Goal: Check status: Check status

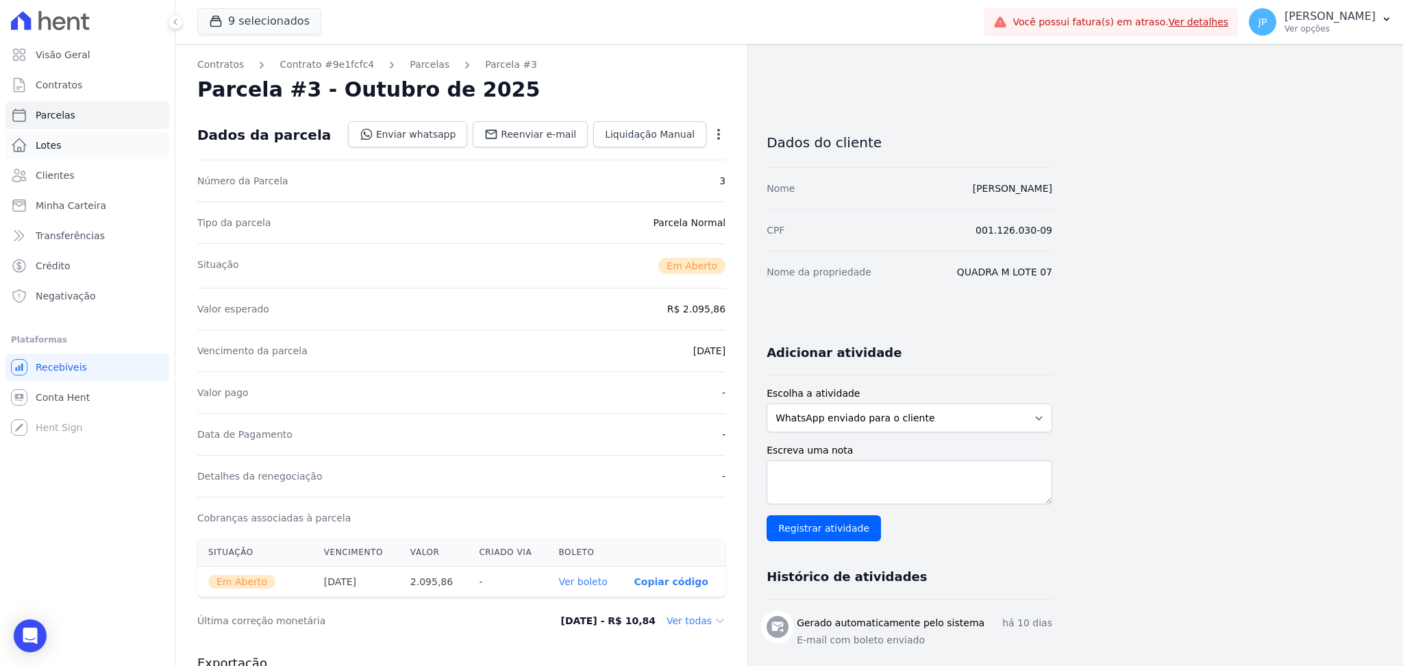
scroll to position [272, 0]
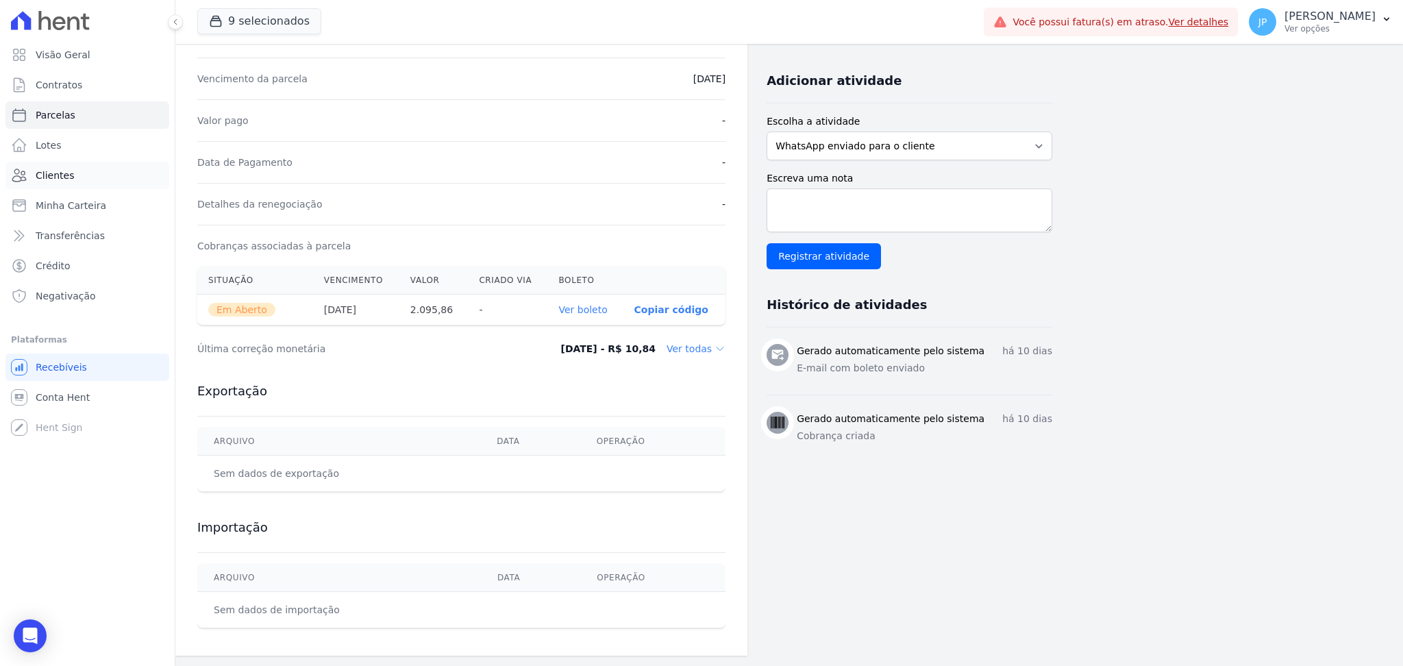
click at [110, 175] on link "Clientes" at bounding box center [87, 175] width 164 height 27
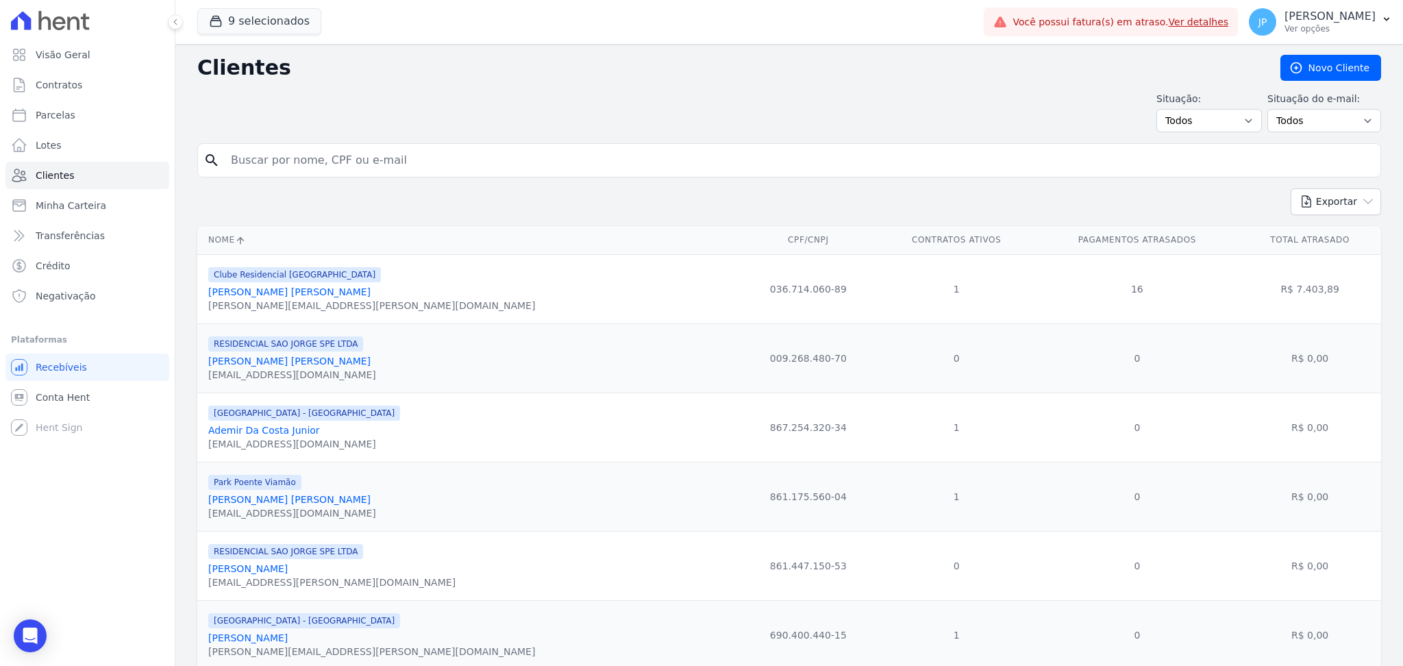
click at [307, 166] on input "search" at bounding box center [799, 160] width 1152 height 27
type input "h"
type input "[PERSON_NAME]"
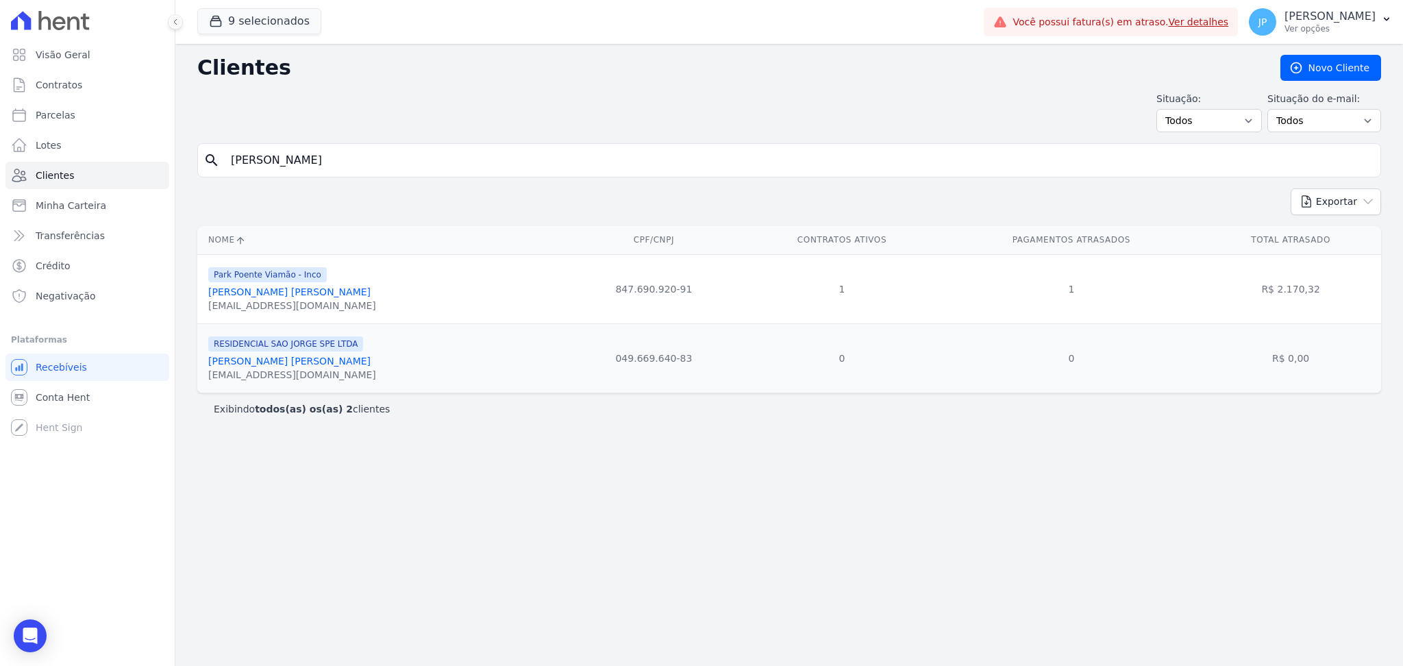
click at [269, 295] on link "[PERSON_NAME] [PERSON_NAME]" at bounding box center [289, 291] width 162 height 11
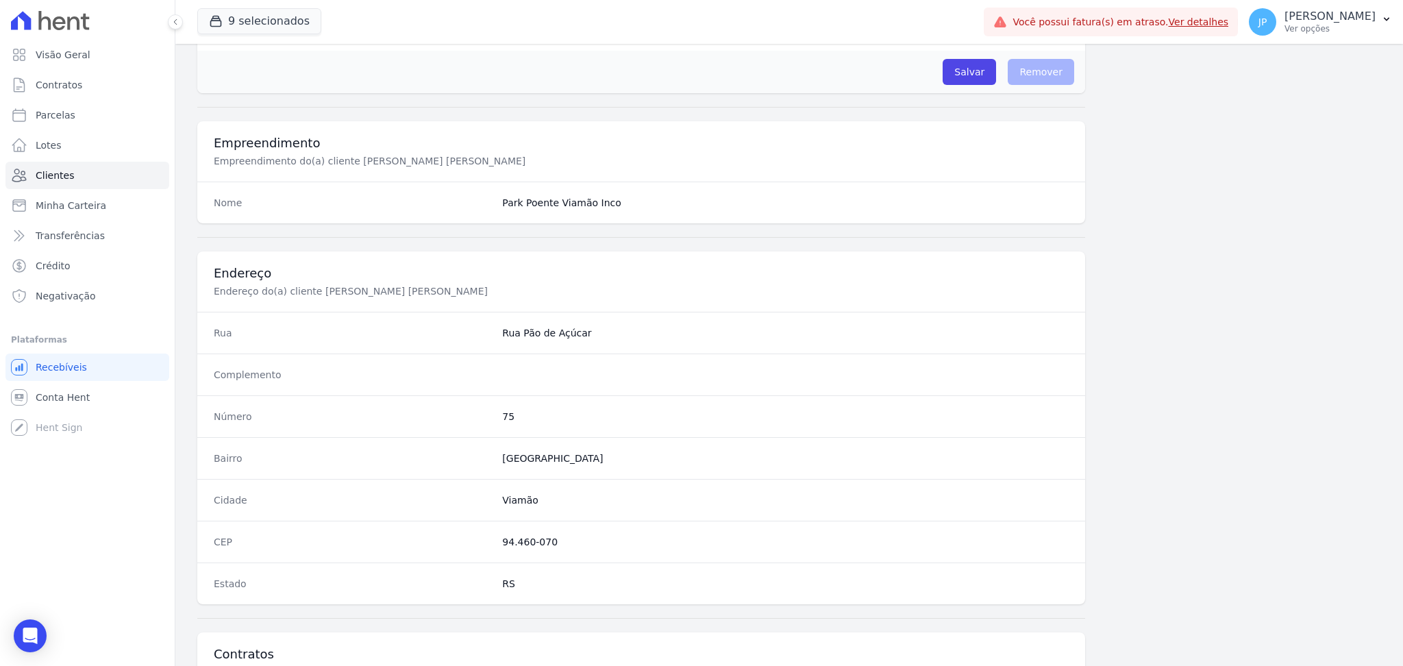
scroll to position [617, 0]
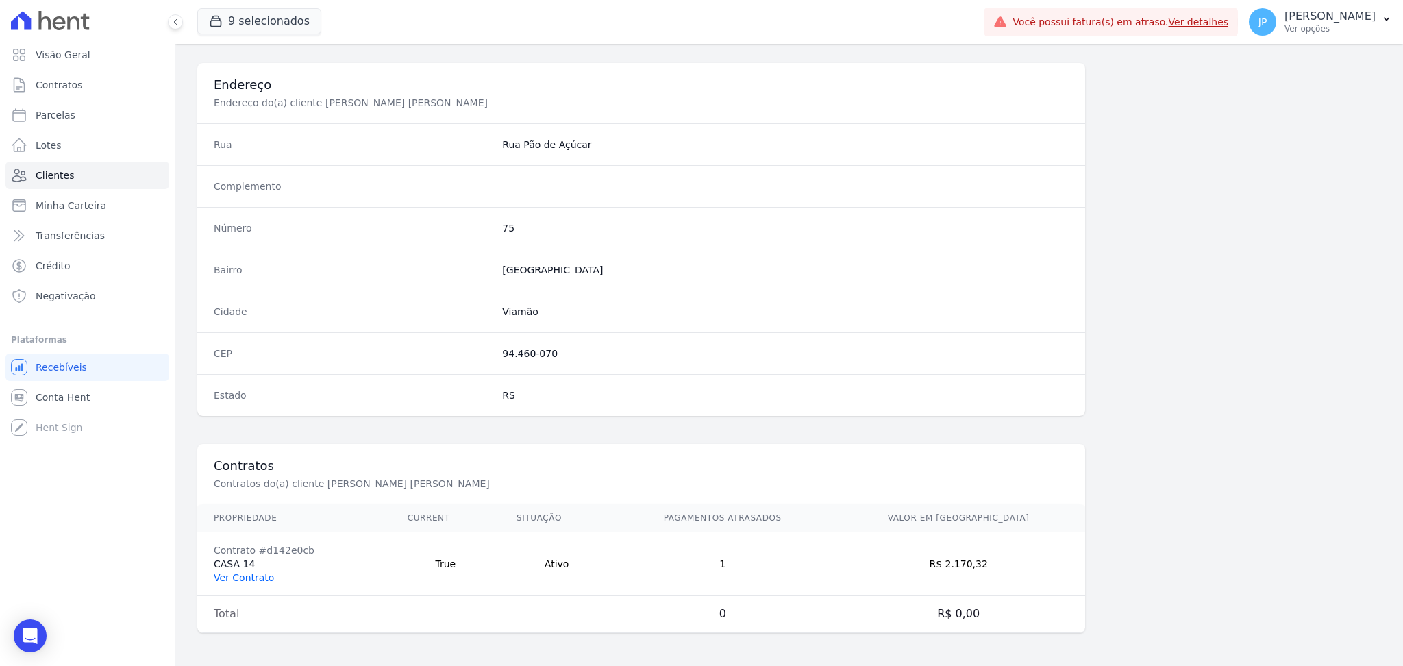
click at [265, 578] on link "Ver Contrato" at bounding box center [244, 577] width 60 height 11
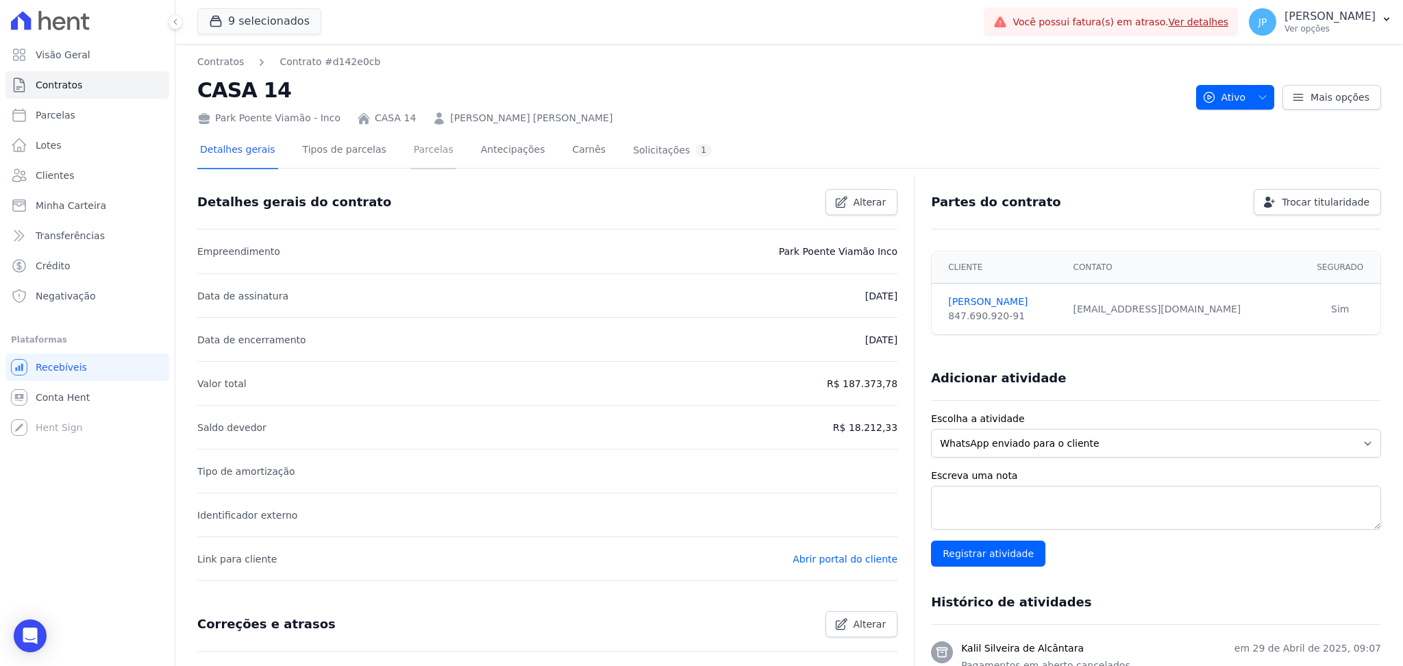
click at [421, 162] on link "Parcelas" at bounding box center [433, 151] width 45 height 36
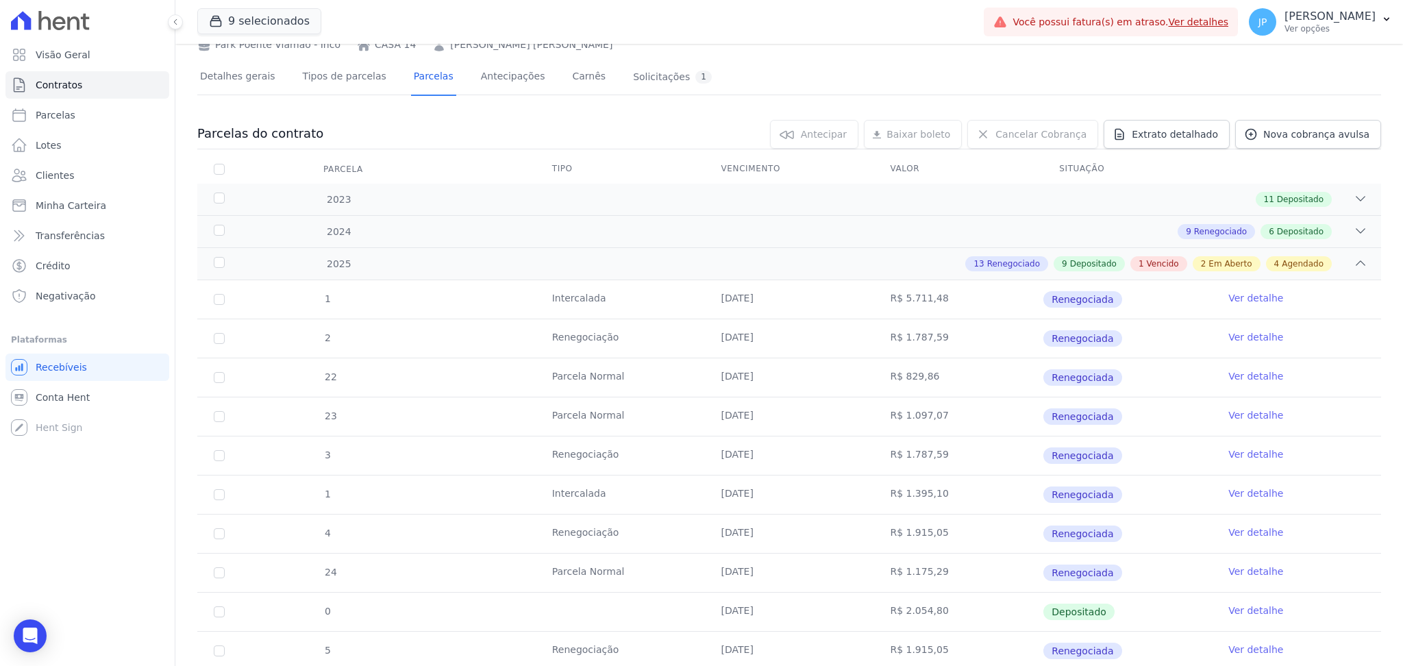
scroll to position [62, 0]
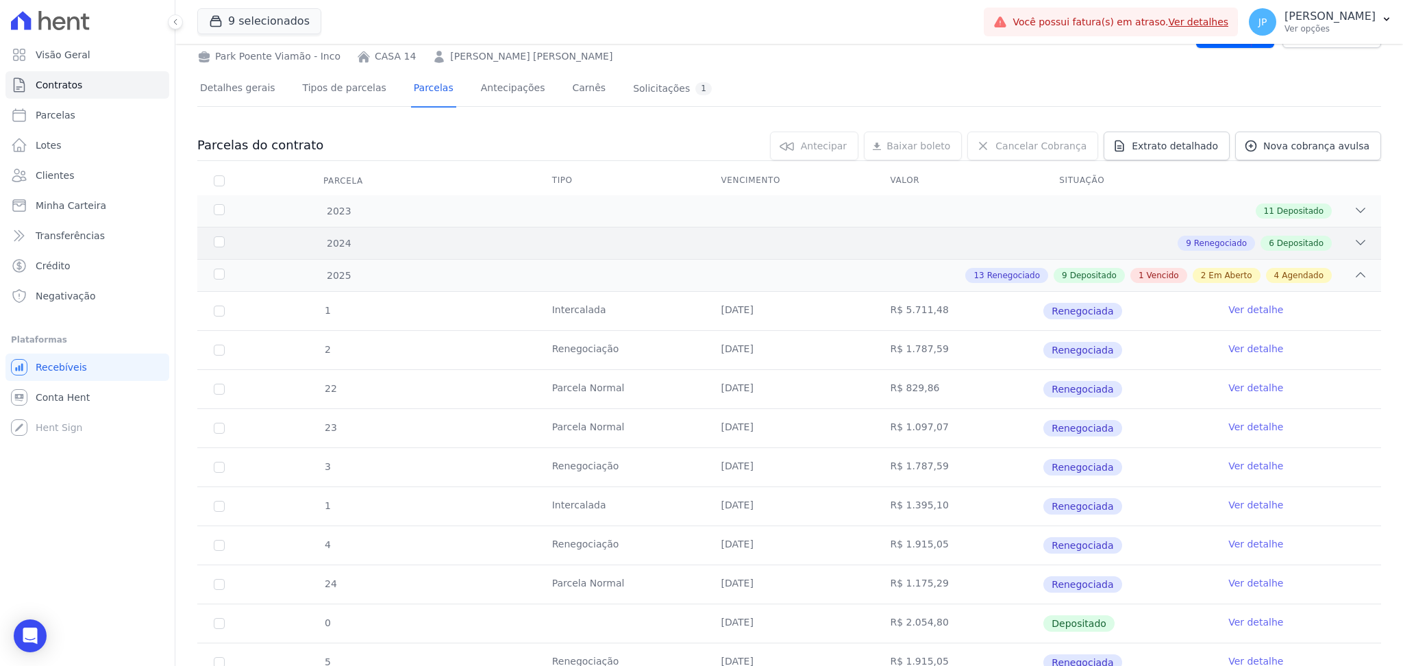
click at [1357, 242] on icon at bounding box center [1361, 242] width 9 height 4
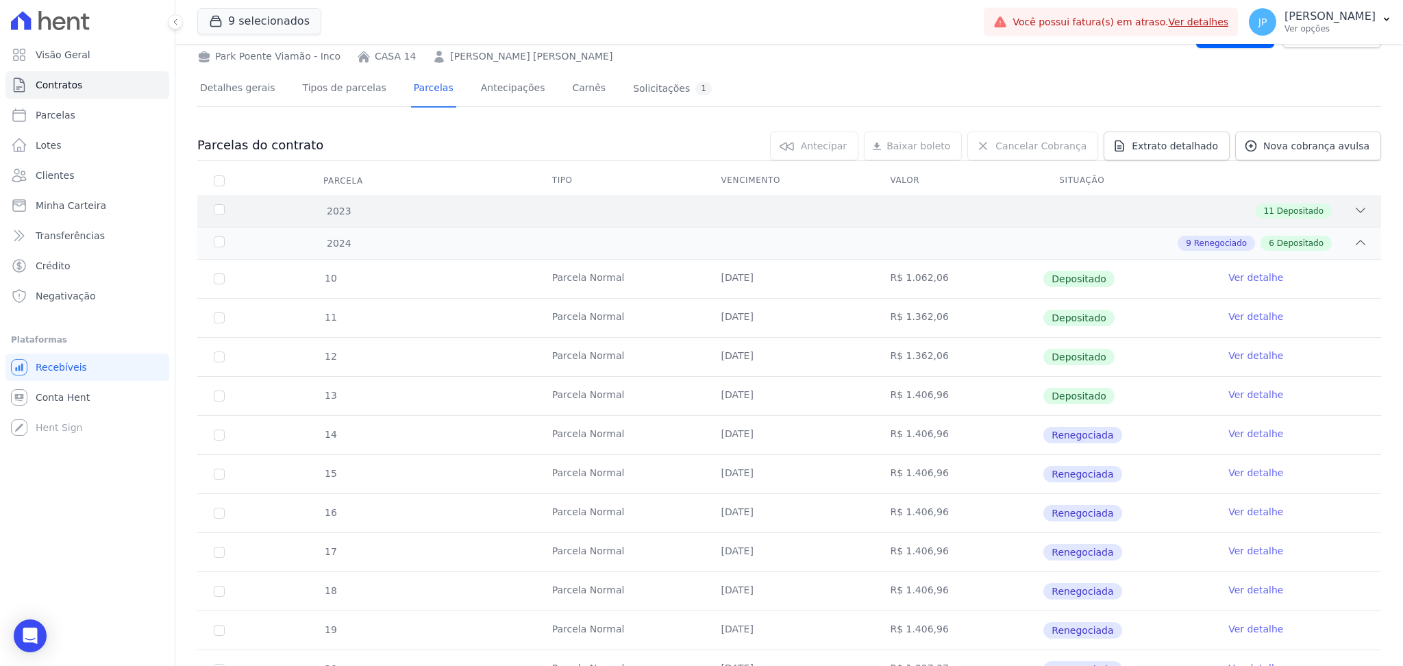
click at [1358, 197] on div "2023 11 Depositado" at bounding box center [789, 211] width 1184 height 32
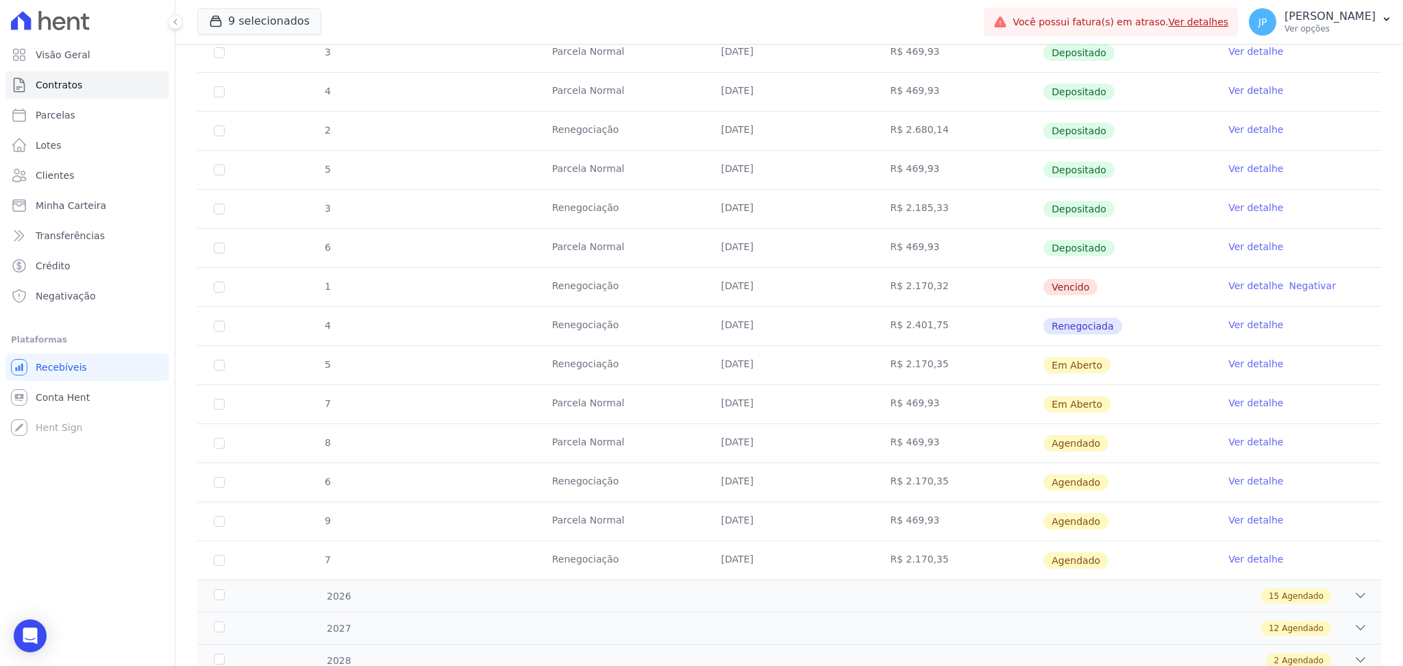
scroll to position [1974, 0]
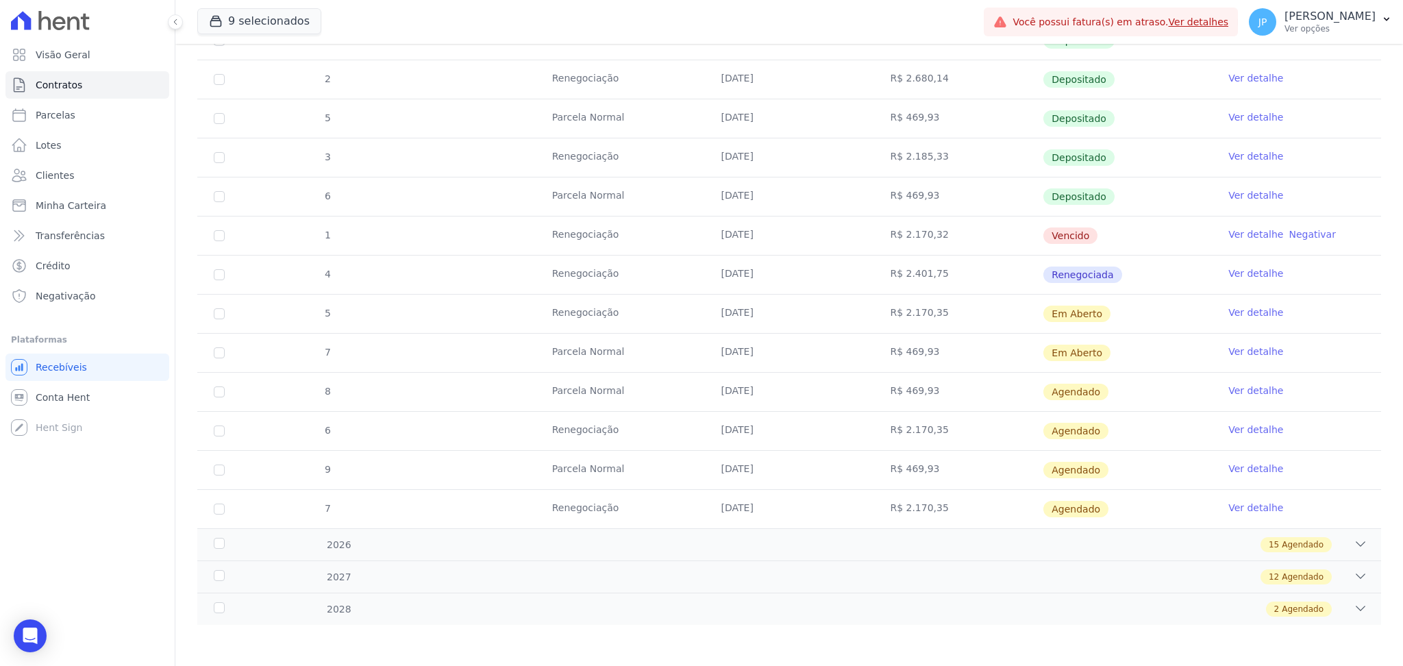
click at [507, 56] on tr "4 [GEOGRAPHIC_DATA] [DATE] R$ 469,93 Depositado Ver detalhe" at bounding box center [789, 40] width 1184 height 39
